Goal: Task Accomplishment & Management: Manage account settings

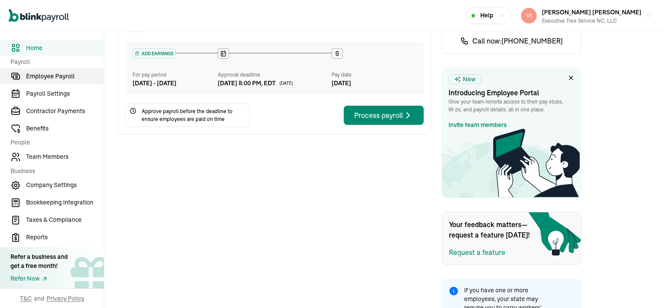
click at [47, 76] on span "Employee Payroll" at bounding box center [65, 76] width 78 height 9
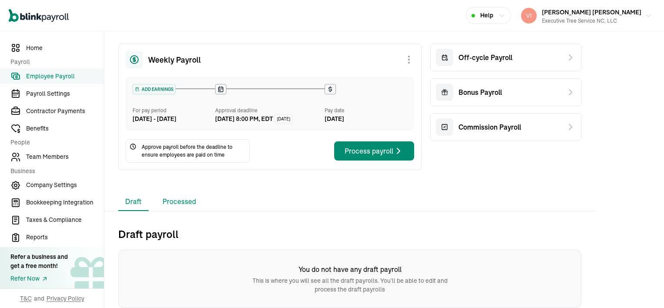
click at [190, 203] on li "Processed" at bounding box center [179, 202] width 47 height 18
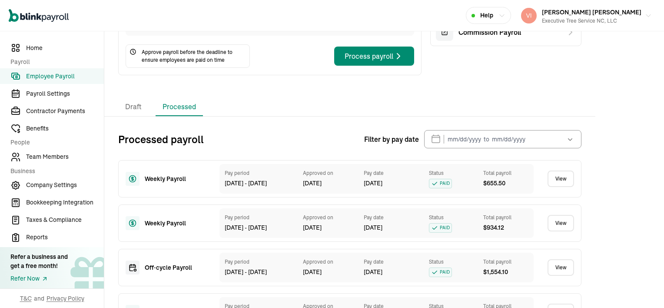
click at [561, 184] on link "View" at bounding box center [561, 178] width 27 height 17
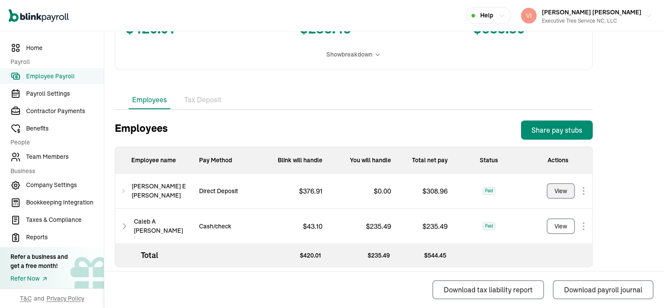
click at [558, 191] on div "View" at bounding box center [561, 190] width 13 height 9
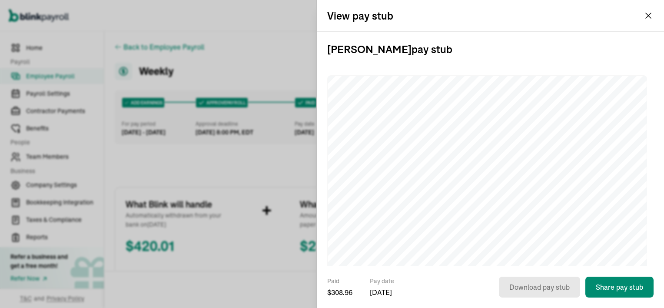
scroll to position [217, 0]
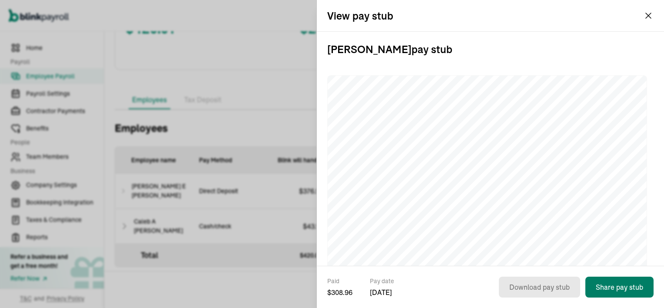
click at [623, 284] on button "Share pay stub" at bounding box center [619, 286] width 68 height 21
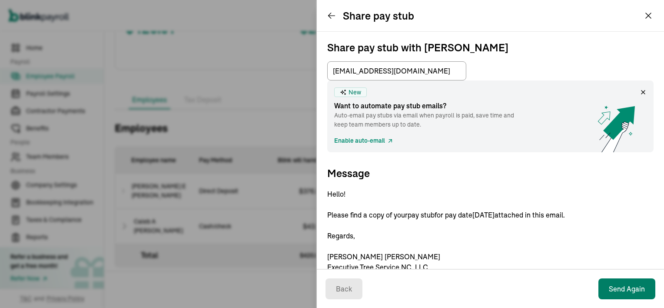
click at [620, 286] on div "Back Send Again" at bounding box center [490, 288] width 347 height 39
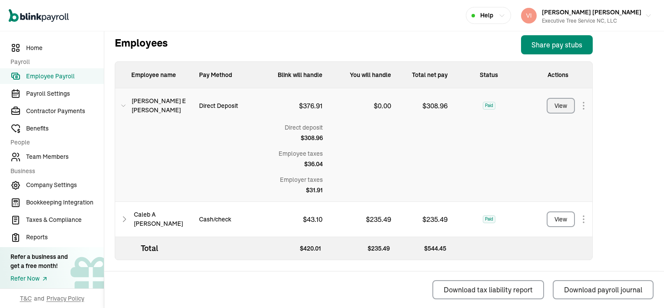
scroll to position [304, 0]
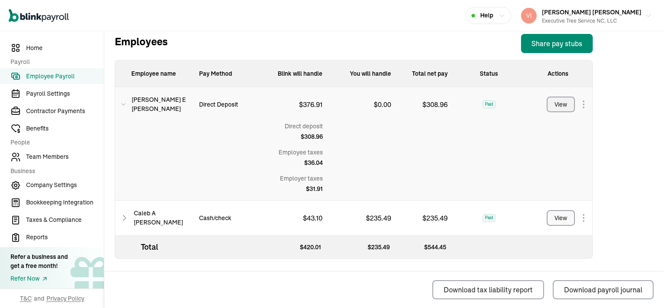
click at [560, 216] on div "View" at bounding box center [561, 217] width 13 height 9
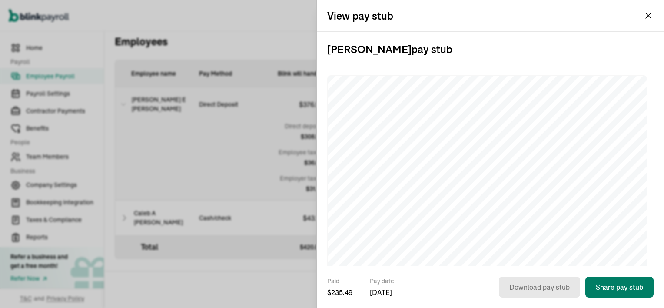
click at [620, 287] on button "Share pay stub" at bounding box center [619, 286] width 68 height 21
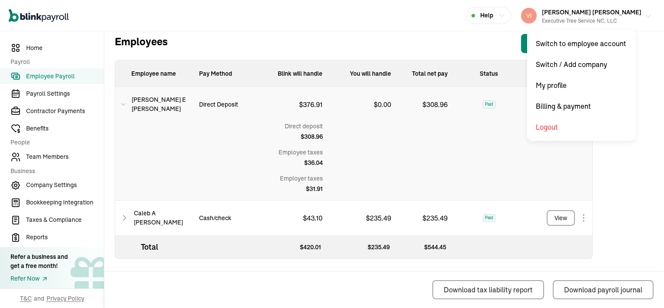
click at [537, 14] on img "button" at bounding box center [529, 16] width 16 height 16
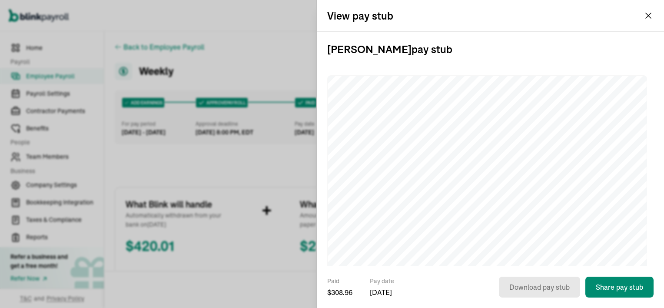
scroll to position [217, 0]
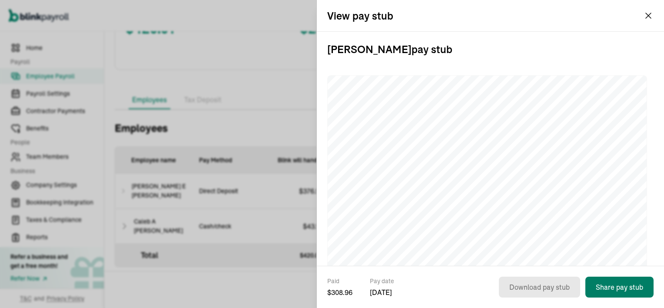
click at [623, 284] on button "Share pay stub" at bounding box center [619, 286] width 68 height 21
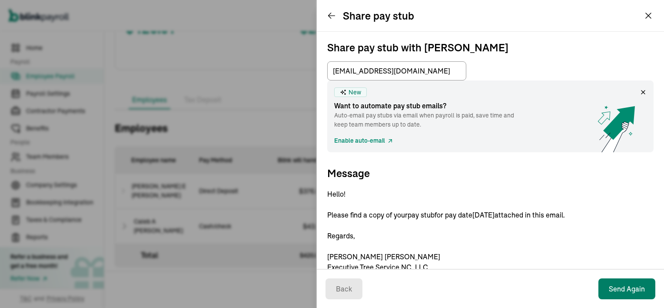
click at [620, 286] on div "Back Send Again" at bounding box center [490, 288] width 347 height 39
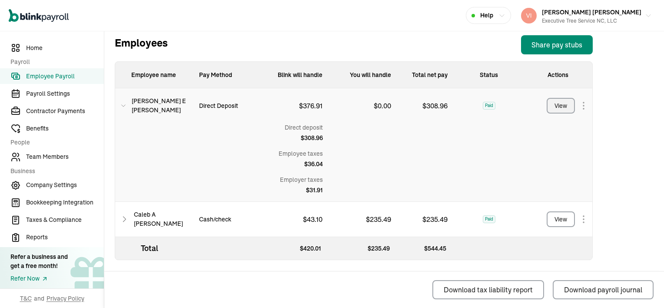
scroll to position [304, 0]
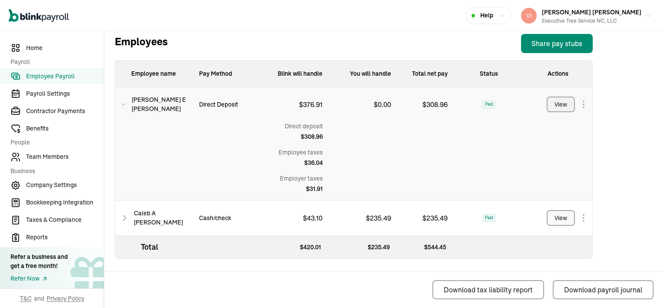
click at [560, 216] on div "View" at bounding box center [561, 217] width 13 height 9
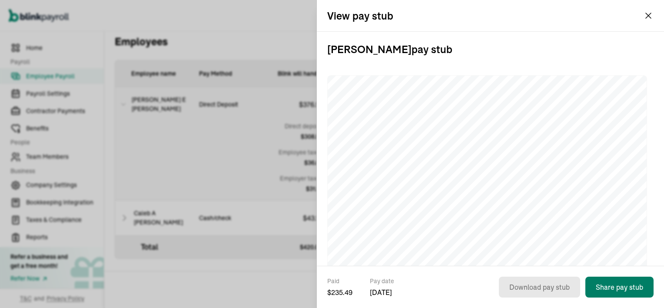
click at [620, 287] on button "Share pay stub" at bounding box center [619, 286] width 68 height 21
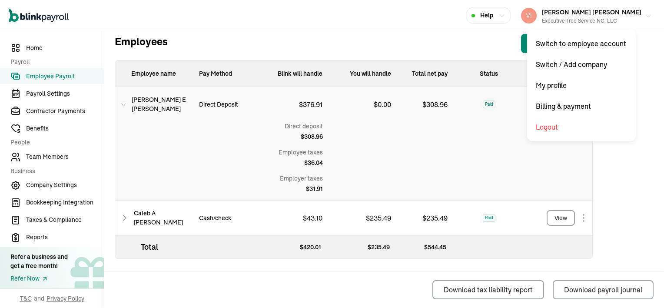
click at [537, 14] on img "button" at bounding box center [529, 16] width 16 height 16
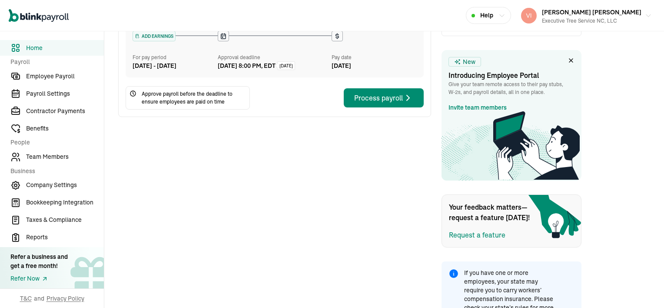
scroll to position [130, 0]
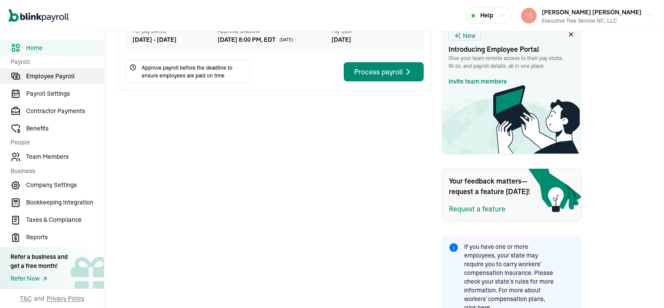
click at [59, 76] on span "Employee Payroll" at bounding box center [65, 76] width 78 height 9
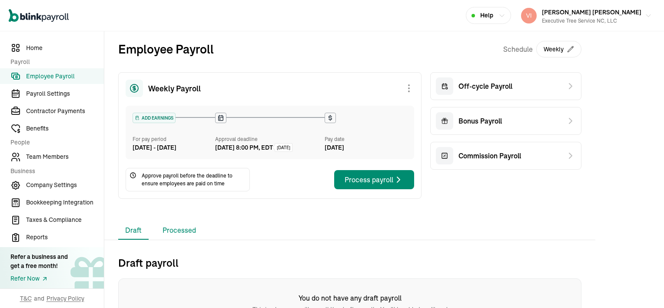
click at [179, 238] on li "Processed" at bounding box center [179, 230] width 47 height 18
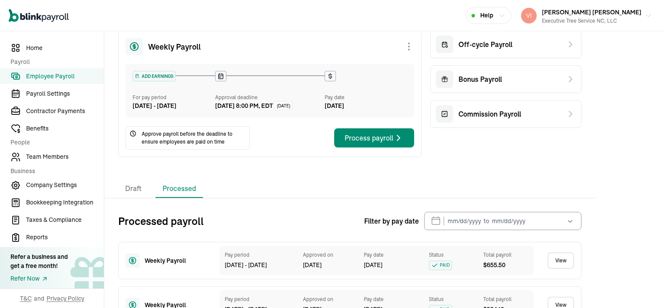
scroll to position [130, 0]
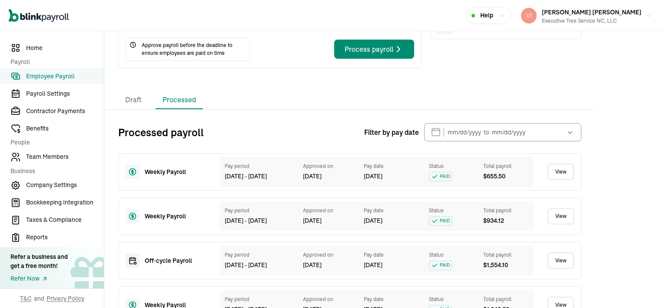
click at [555, 180] on link "View" at bounding box center [561, 171] width 27 height 17
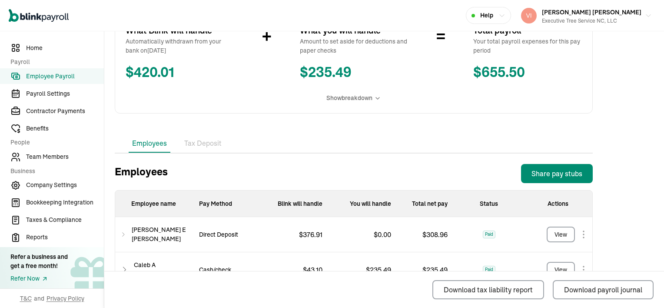
scroll to position [217, 0]
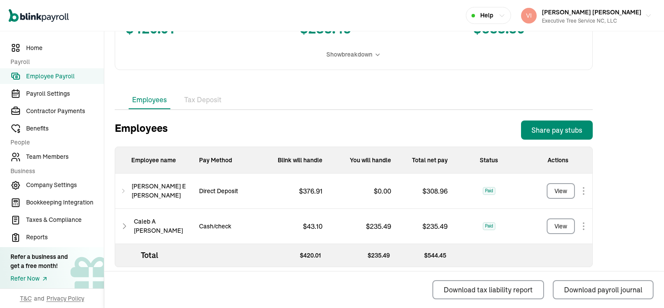
click at [124, 191] on icon at bounding box center [123, 191] width 6 height 10
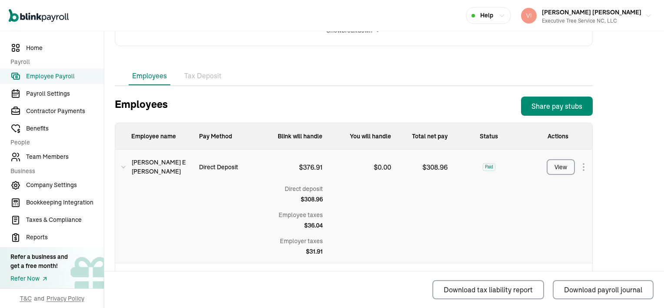
scroll to position [261, 0]
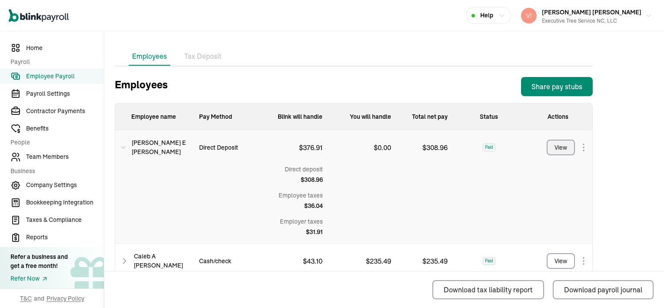
click at [558, 146] on div "View" at bounding box center [561, 147] width 13 height 9
click at [572, 257] on button "View" at bounding box center [561, 261] width 28 height 16
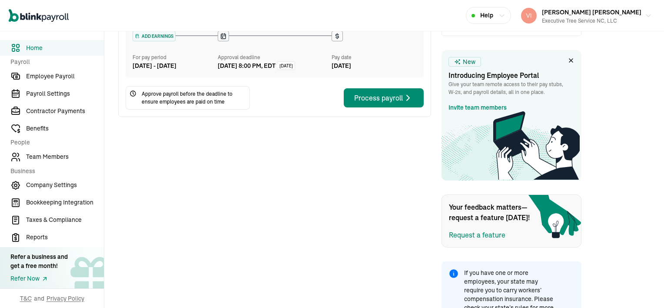
scroll to position [130, 0]
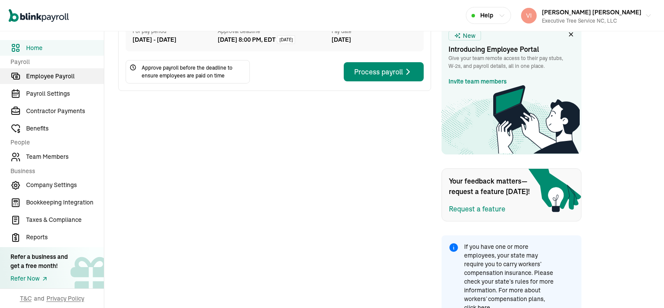
click at [59, 76] on span "Employee Payroll" at bounding box center [65, 76] width 78 height 9
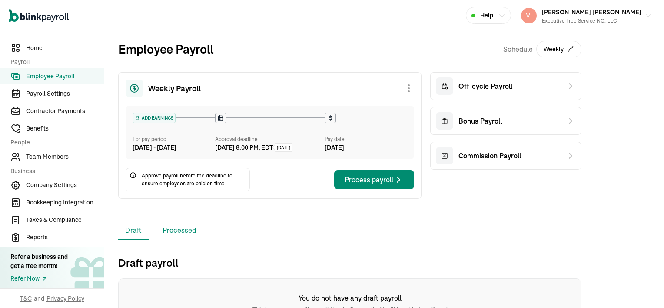
click at [179, 238] on li "Processed" at bounding box center [179, 230] width 47 height 18
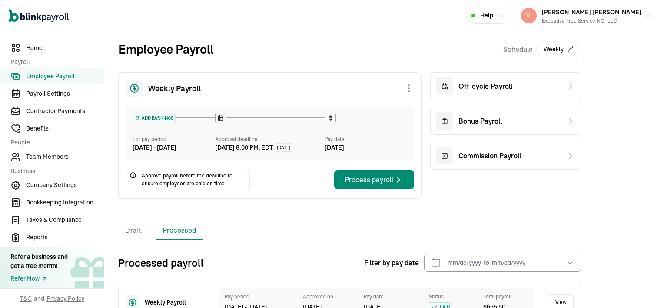
scroll to position [130, 0]
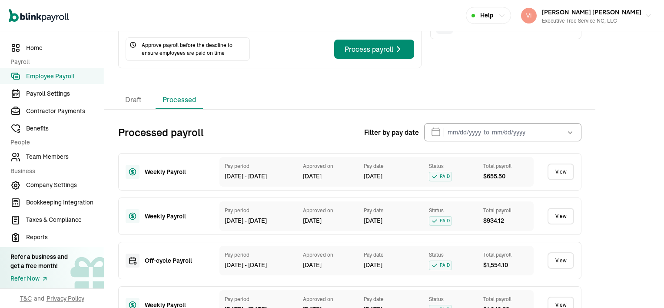
click at [555, 180] on link "View" at bounding box center [561, 171] width 27 height 17
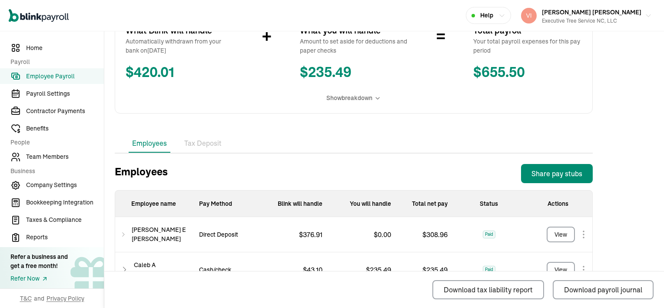
scroll to position [217, 0]
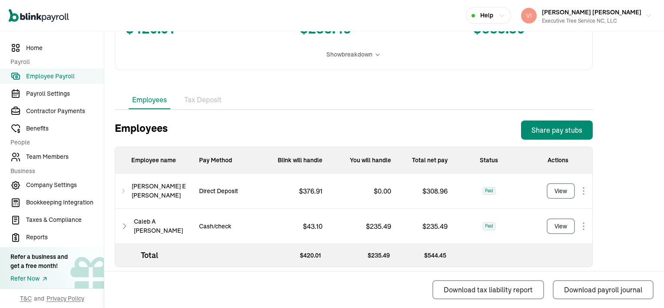
click at [124, 191] on icon at bounding box center [123, 191] width 6 height 10
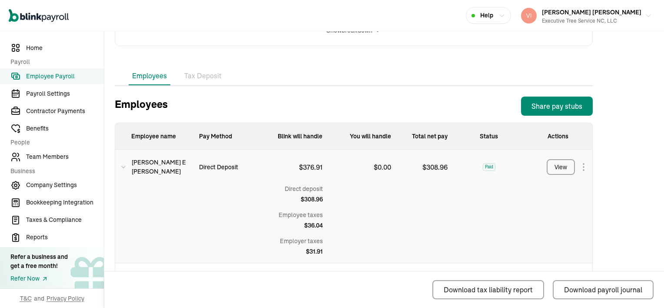
scroll to position [261, 0]
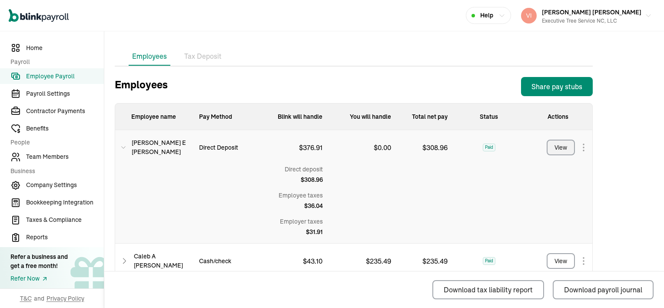
click at [558, 146] on div "View" at bounding box center [561, 147] width 13 height 9
click at [572, 257] on button "View" at bounding box center [561, 261] width 28 height 16
